Goal: Transaction & Acquisition: Purchase product/service

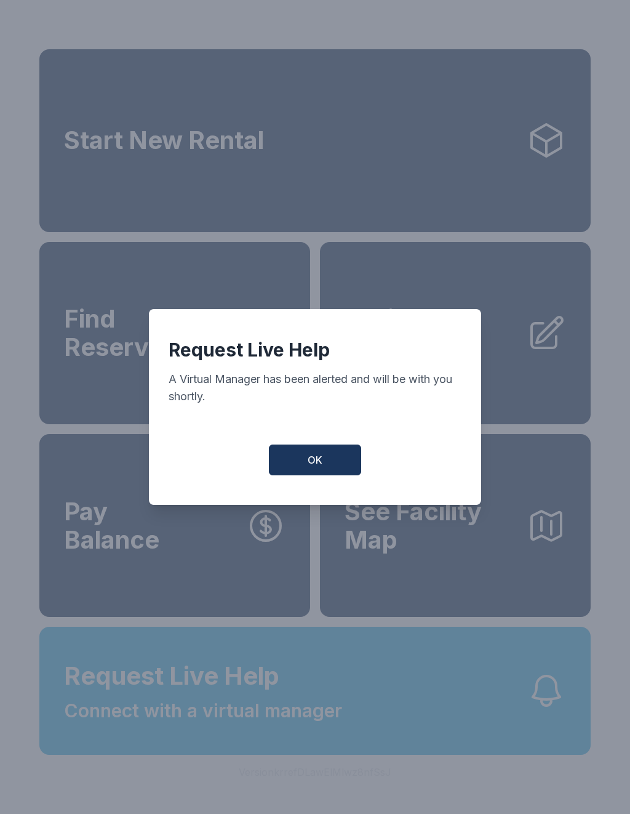
click at [318, 475] on button "OK" at bounding box center [315, 460] width 92 height 31
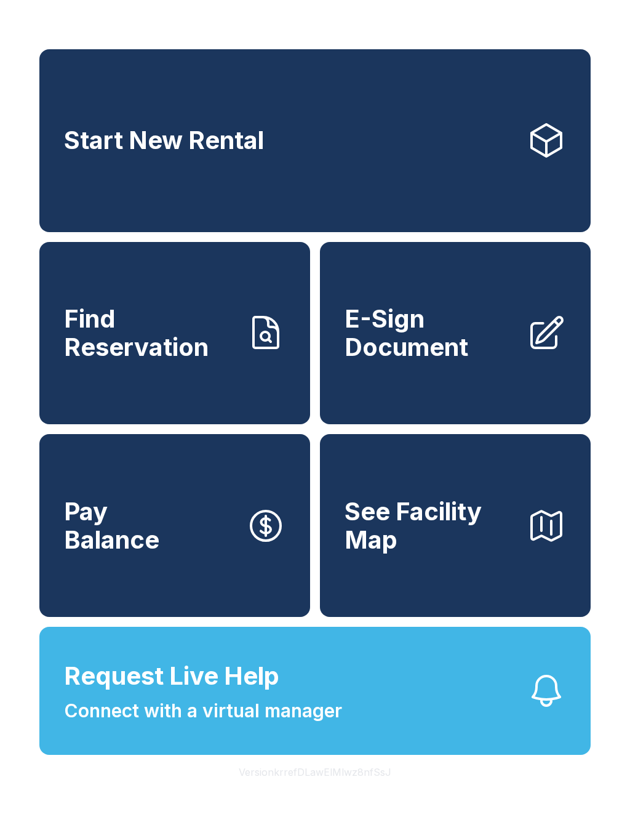
click at [280, 717] on span "Request Live Help Connect with a virtual manager" at bounding box center [203, 691] width 278 height 67
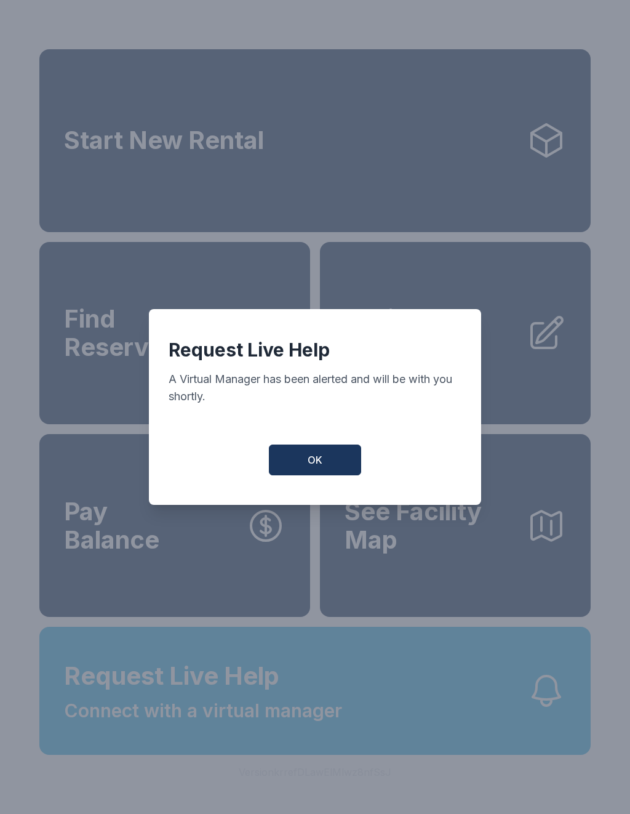
click at [321, 475] on button "OK" at bounding box center [315, 460] width 92 height 31
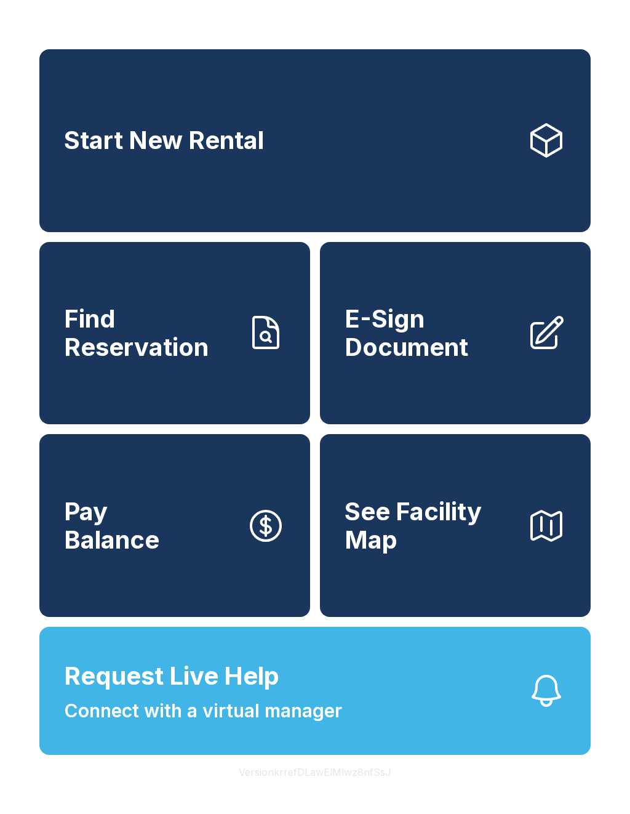
click at [311, 170] on link "Start New Rental" at bounding box center [315, 140] width 552 height 183
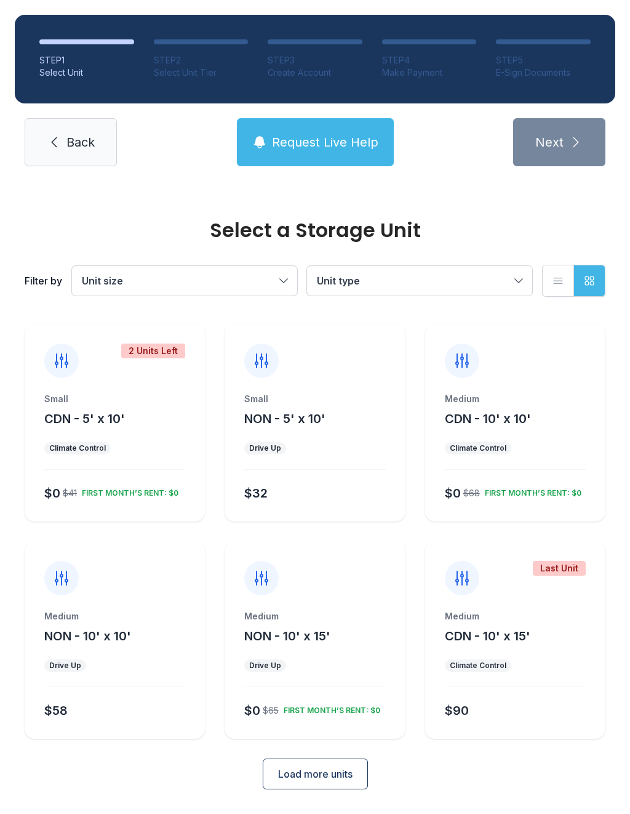
click at [328, 773] on span "Load more units" at bounding box center [315, 774] width 74 height 15
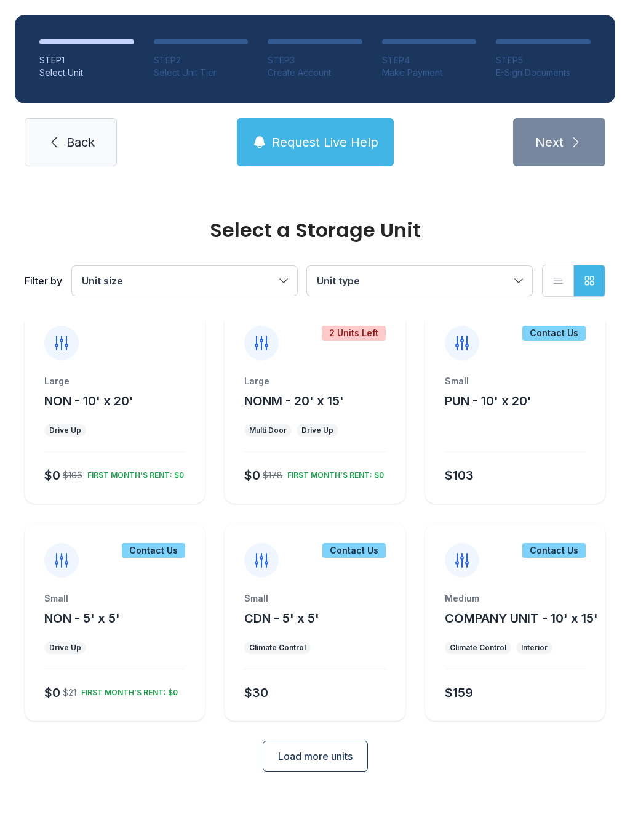
scroll to position [449, 0]
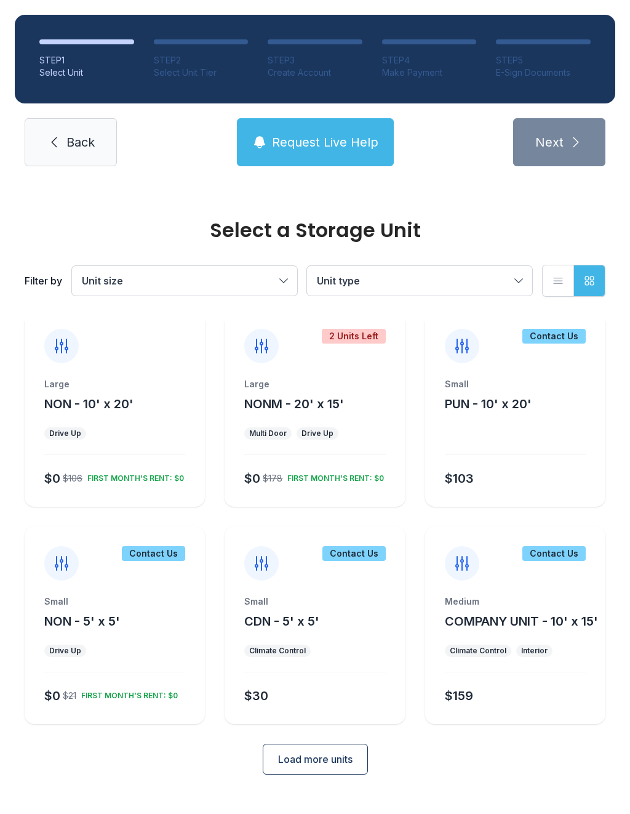
click at [334, 775] on button "Load more units" at bounding box center [315, 759] width 105 height 31
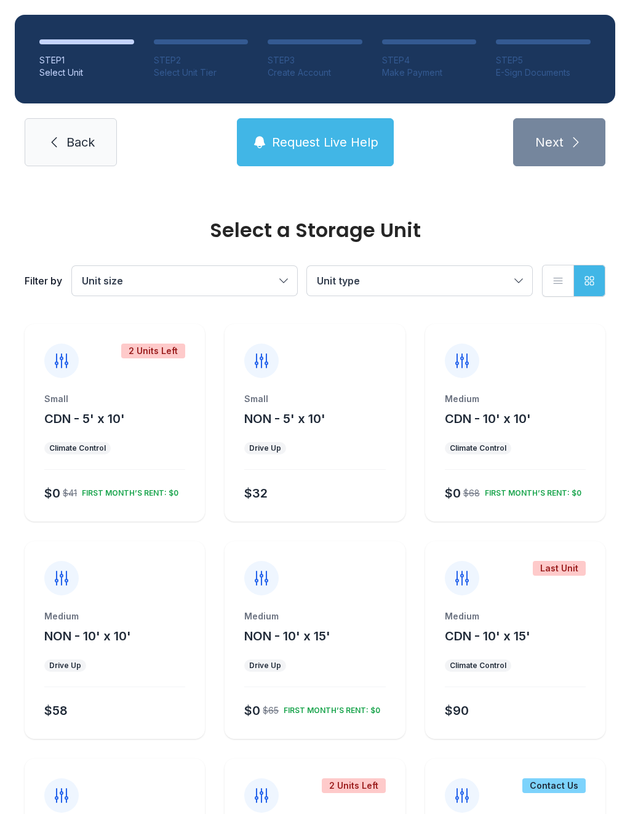
scroll to position [0, 0]
click at [339, 148] on span "Request Live Help" at bounding box center [325, 142] width 107 height 17
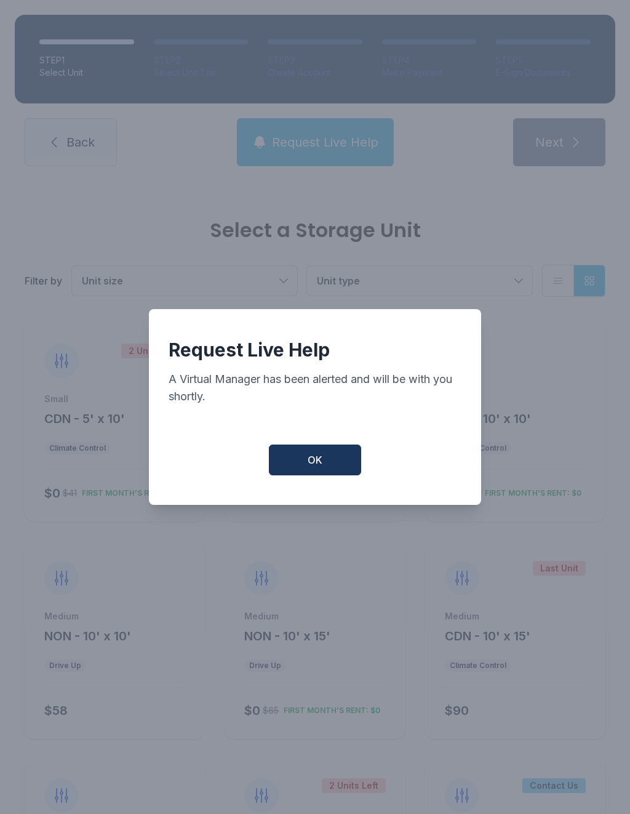
click at [320, 467] on span "OK" at bounding box center [315, 460] width 15 height 15
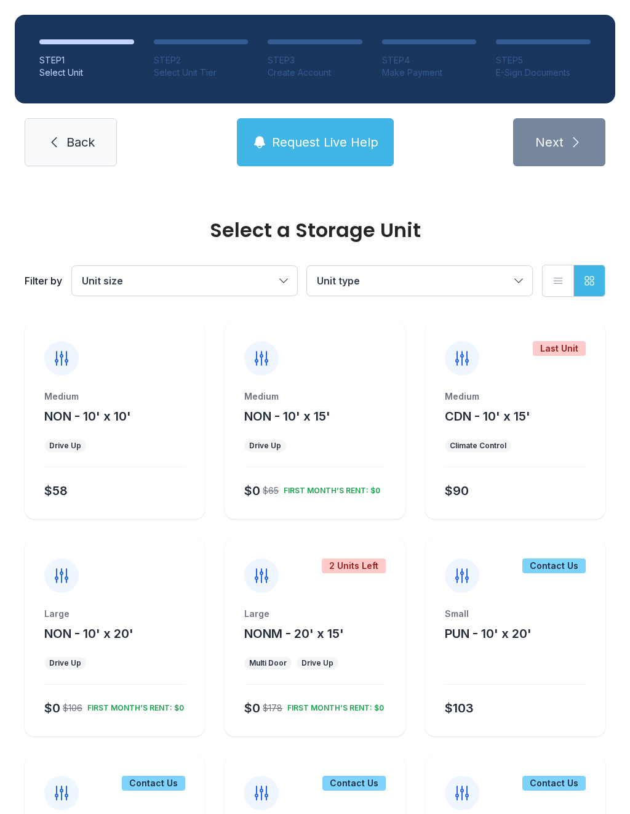
scroll to position [221, 0]
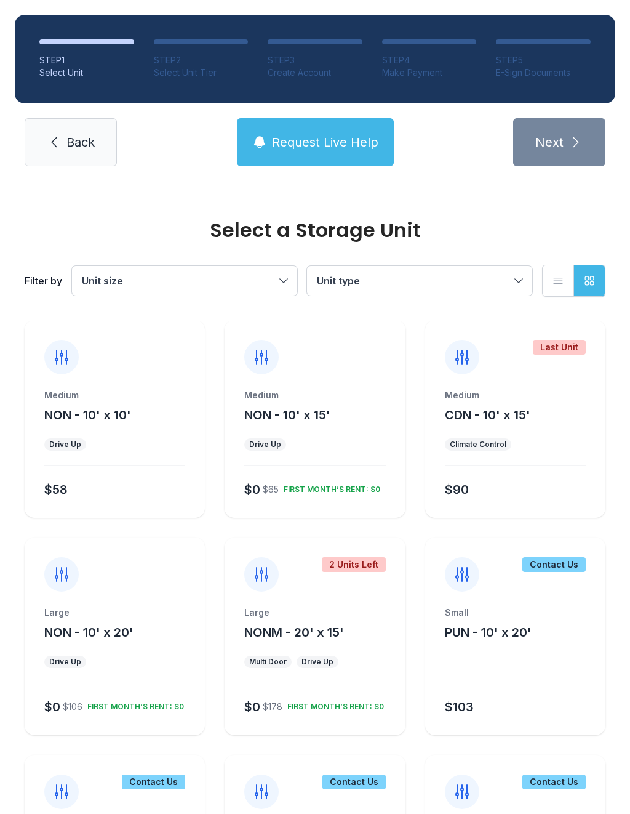
click at [78, 150] on span "Back" at bounding box center [80, 142] width 28 height 17
